Goal: Information Seeking & Learning: Check status

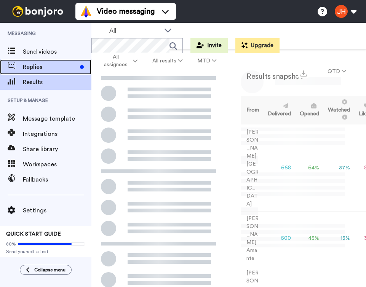
click at [69, 65] on span "Replies" at bounding box center [50, 67] width 54 height 9
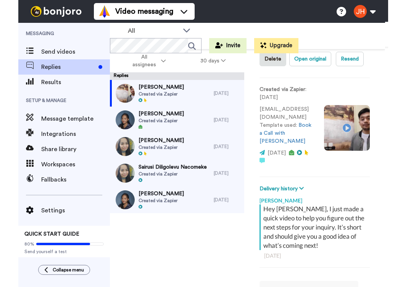
scroll to position [55, 0]
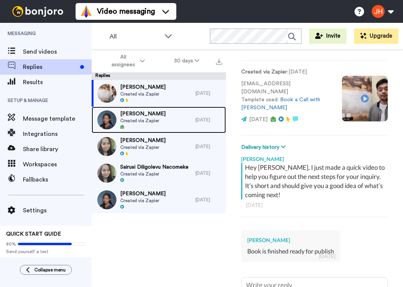
click at [164, 114] on div "[PERSON_NAME] Created via Zapier" at bounding box center [143, 120] width 104 height 27
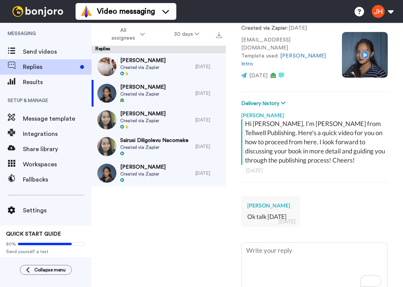
scroll to position [36, 0]
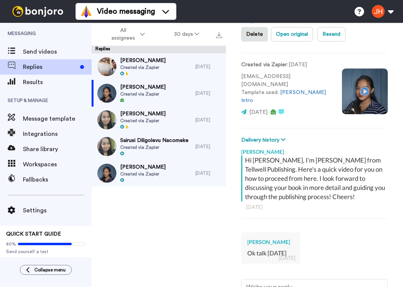
click at [249, 239] on div "[PERSON_NAME]" at bounding box center [270, 243] width 47 height 8
drag, startPoint x: 248, startPoint y: 234, endPoint x: 291, endPoint y: 234, distance: 42.7
click at [291, 239] on div "[PERSON_NAME]" at bounding box center [270, 243] width 47 height 8
copy div "[PERSON_NAME]"
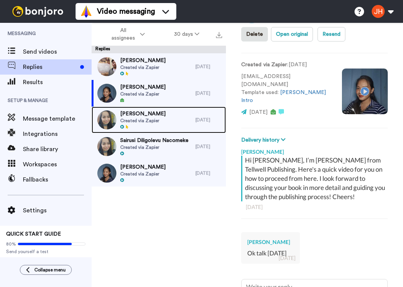
click at [167, 126] on div "[PERSON_NAME] Created via Zapier" at bounding box center [143, 120] width 104 height 27
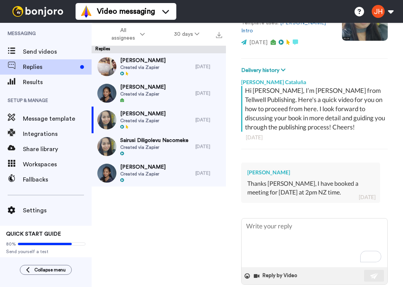
scroll to position [114, 0]
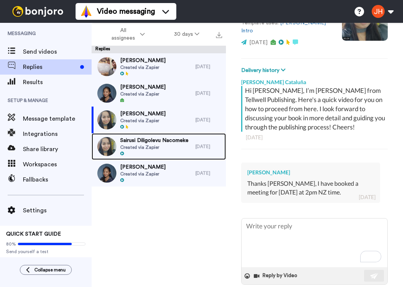
click at [165, 138] on span "Sairusi Diligolevu Nacomeke" at bounding box center [154, 141] width 68 height 8
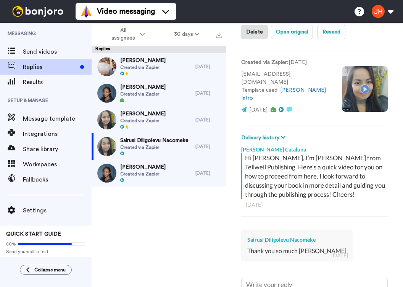
scroll to position [143, 0]
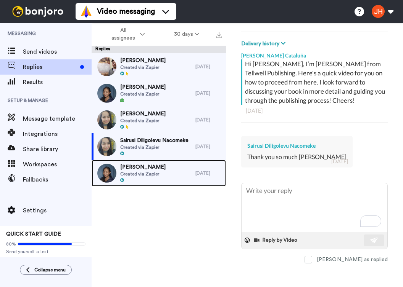
click at [169, 170] on div "[PERSON_NAME] Created via Zapier" at bounding box center [143, 173] width 104 height 27
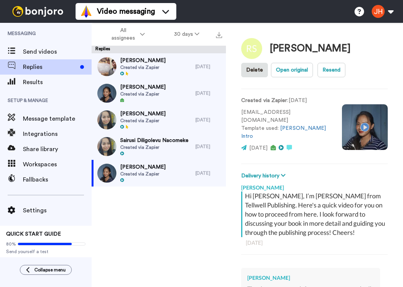
type textarea "x"
click at [39, 65] on span "Replies" at bounding box center [50, 67] width 54 height 9
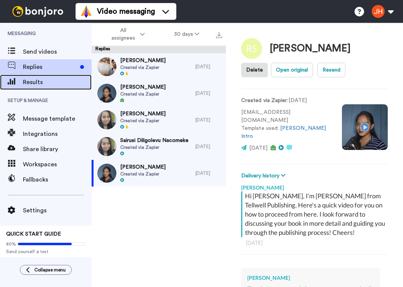
click at [39, 85] on span "Results" at bounding box center [57, 82] width 69 height 9
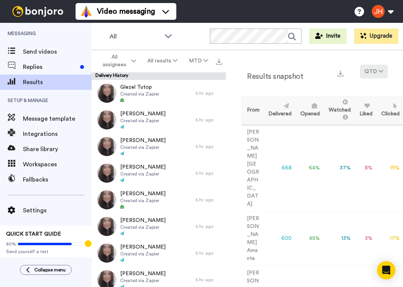
click at [371, 71] on button "QTD" at bounding box center [373, 72] width 28 height 14
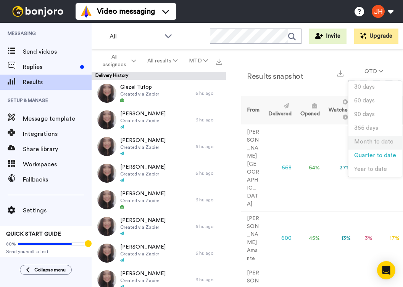
click at [363, 141] on span "Month to date" at bounding box center [373, 142] width 39 height 6
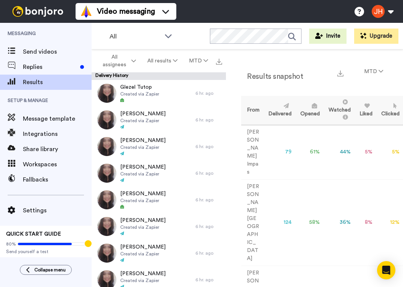
scroll to position [8, 0]
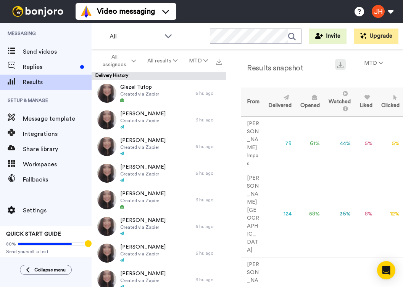
click at [338, 62] on img at bounding box center [340, 65] width 6 height 6
click at [262, 20] on div "Video messaging Help docs Settings" at bounding box center [238, 11] width 327 height 23
